Goal: Communication & Community: Share content

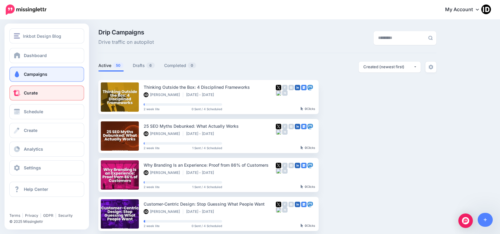
click at [39, 91] on link "Curate" at bounding box center [46, 92] width 75 height 15
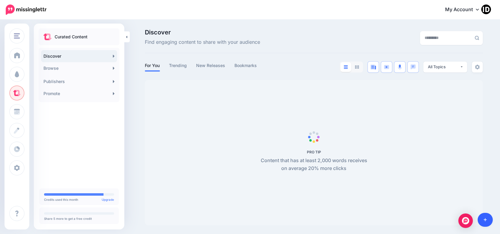
click at [486, 219] on icon at bounding box center [484, 219] width 3 height 4
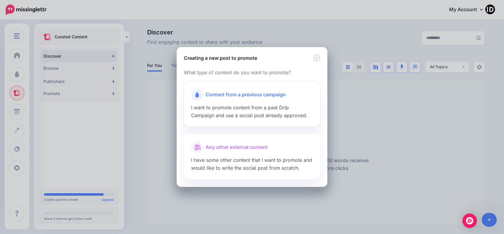
click at [264, 98] on span "Content from a previous campaign" at bounding box center [246, 95] width 80 height 8
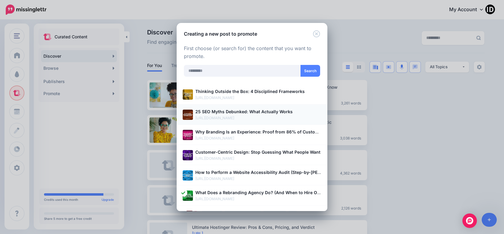
click at [253, 113] on b "25 SEO Myths Debunked: What Actually Works" at bounding box center [243, 111] width 97 height 5
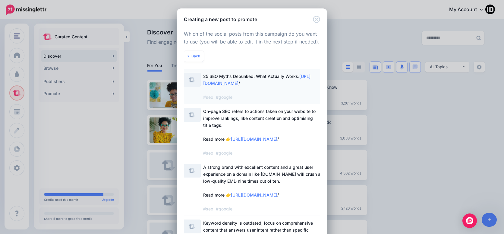
click at [249, 77] on span "25 SEO Myths Debunked: What Actually Works: https://inkbotdesign.com/seo-myths-…" at bounding box center [256, 87] width 107 height 26
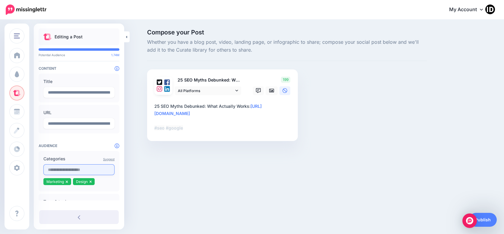
click at [73, 171] on input "text" at bounding box center [78, 169] width 71 height 11
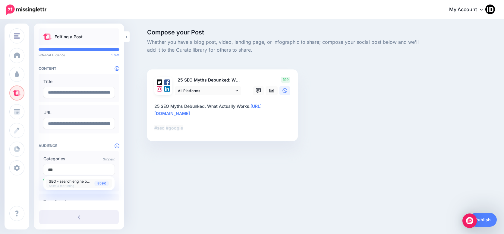
type input "***"
click at [68, 185] on span "Sales & marketing" at bounding box center [61, 186] width 25 height 4
click at [325, 116] on div "Compose your Post Whether you have a blog post, video, landing page, or infogra…" at bounding box center [287, 94] width 289 height 130
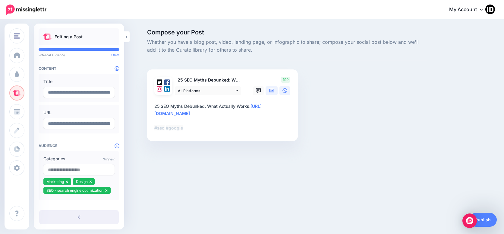
click at [270, 91] on icon at bounding box center [271, 91] width 5 height 4
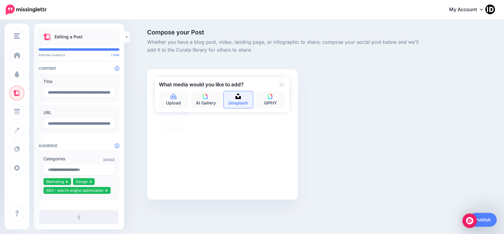
click at [241, 100] on link "Unsplash" at bounding box center [239, 99] width 30 height 17
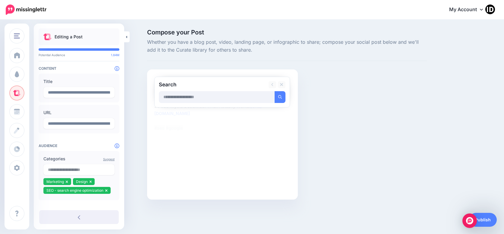
click at [215, 99] on input "text" at bounding box center [217, 97] width 116 height 12
type input "*"
click at [275, 91] on button "submit" at bounding box center [280, 97] width 11 height 12
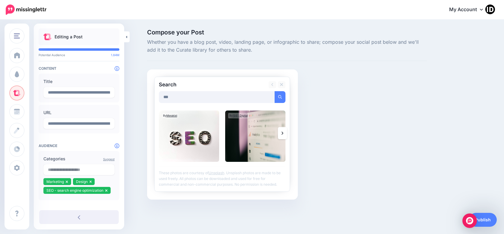
drag, startPoint x: 177, startPoint y: 97, endPoint x: 163, endPoint y: 98, distance: 14.0
click at [163, 98] on input "***" at bounding box center [217, 97] width 116 height 12
type input "****"
click at [275, 91] on button "submit" at bounding box center [280, 97] width 11 height 12
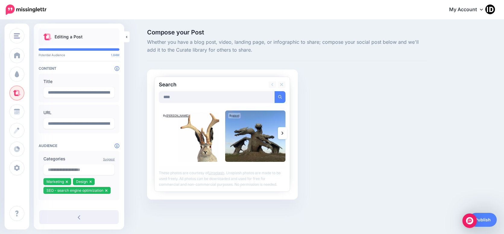
click at [281, 131] on link at bounding box center [282, 133] width 9 height 12
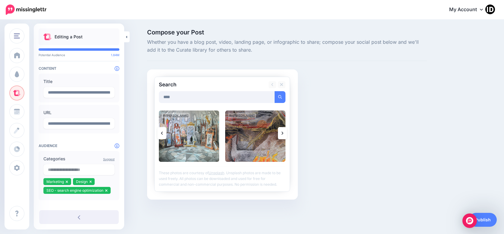
click at [281, 131] on link at bounding box center [282, 133] width 9 height 12
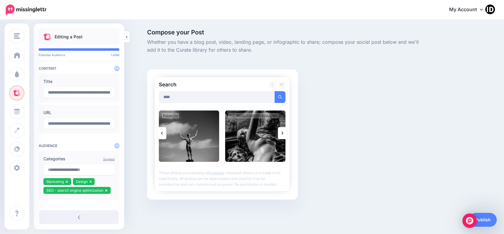
click at [281, 131] on link at bounding box center [282, 133] width 9 height 12
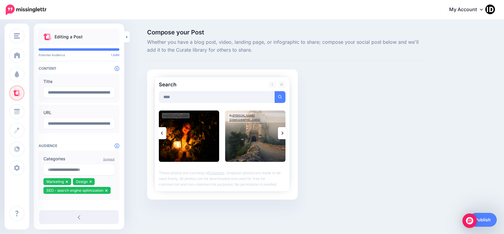
click at [163, 131] on icon at bounding box center [162, 133] width 2 height 5
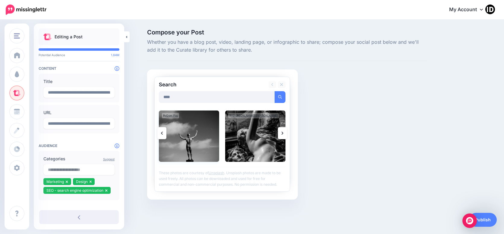
click at [194, 139] on img at bounding box center [189, 135] width 60 height 51
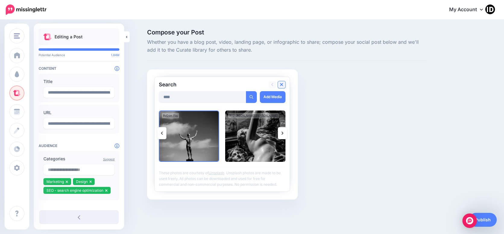
click at [283, 83] on icon at bounding box center [281, 84] width 3 height 5
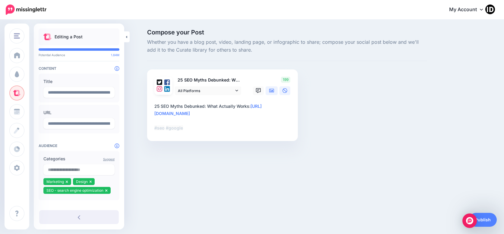
click at [269, 90] on icon at bounding box center [271, 90] width 5 height 5
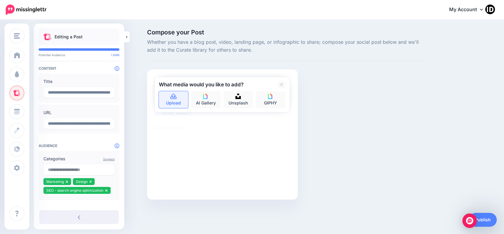
click at [176, 99] on link "Upload" at bounding box center [174, 99] width 30 height 17
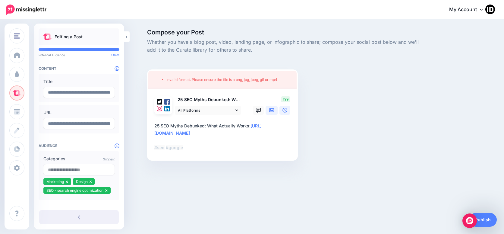
click at [274, 110] on icon at bounding box center [271, 110] width 5 height 4
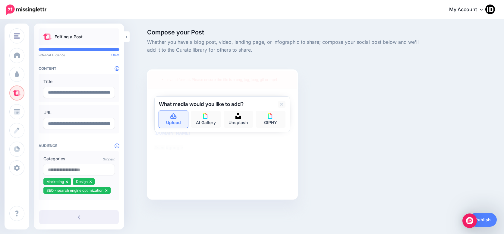
click at [178, 117] on link "Upload" at bounding box center [174, 119] width 30 height 17
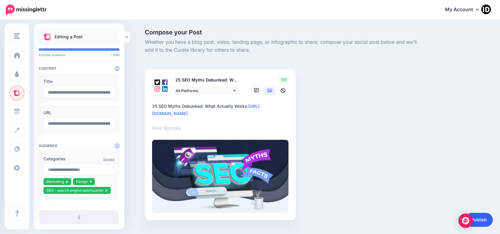
click at [482, 220] on link "Publish" at bounding box center [479, 220] width 28 height 14
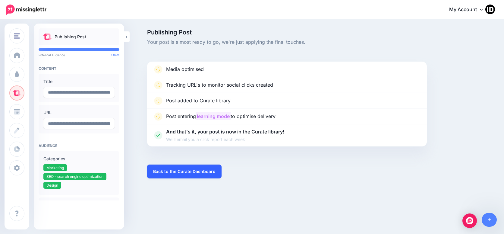
click at [171, 169] on link "Back to the Curate Dashboard" at bounding box center [184, 171] width 74 height 14
